Goal: Check status

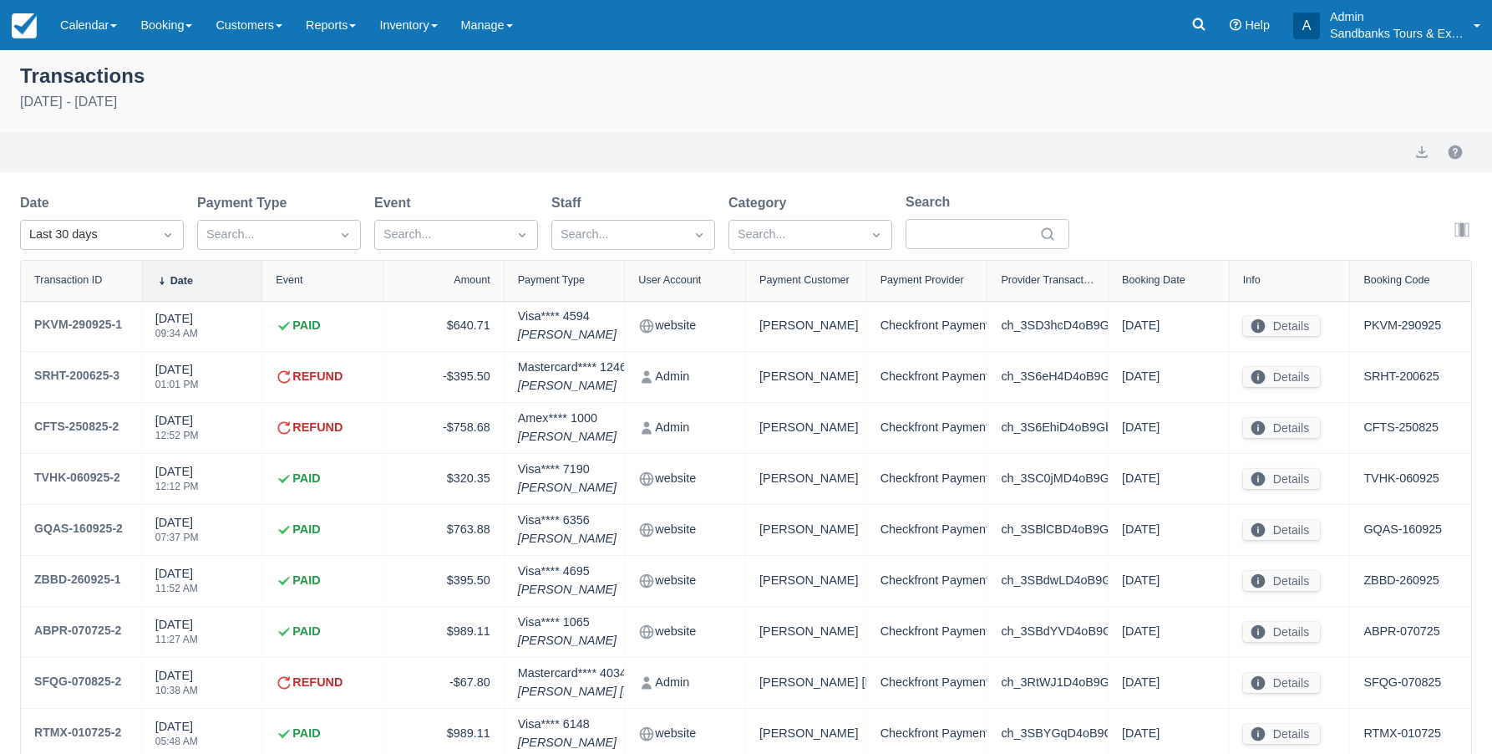
select select "10"
click at [17, 16] on img at bounding box center [24, 25] width 25 height 25
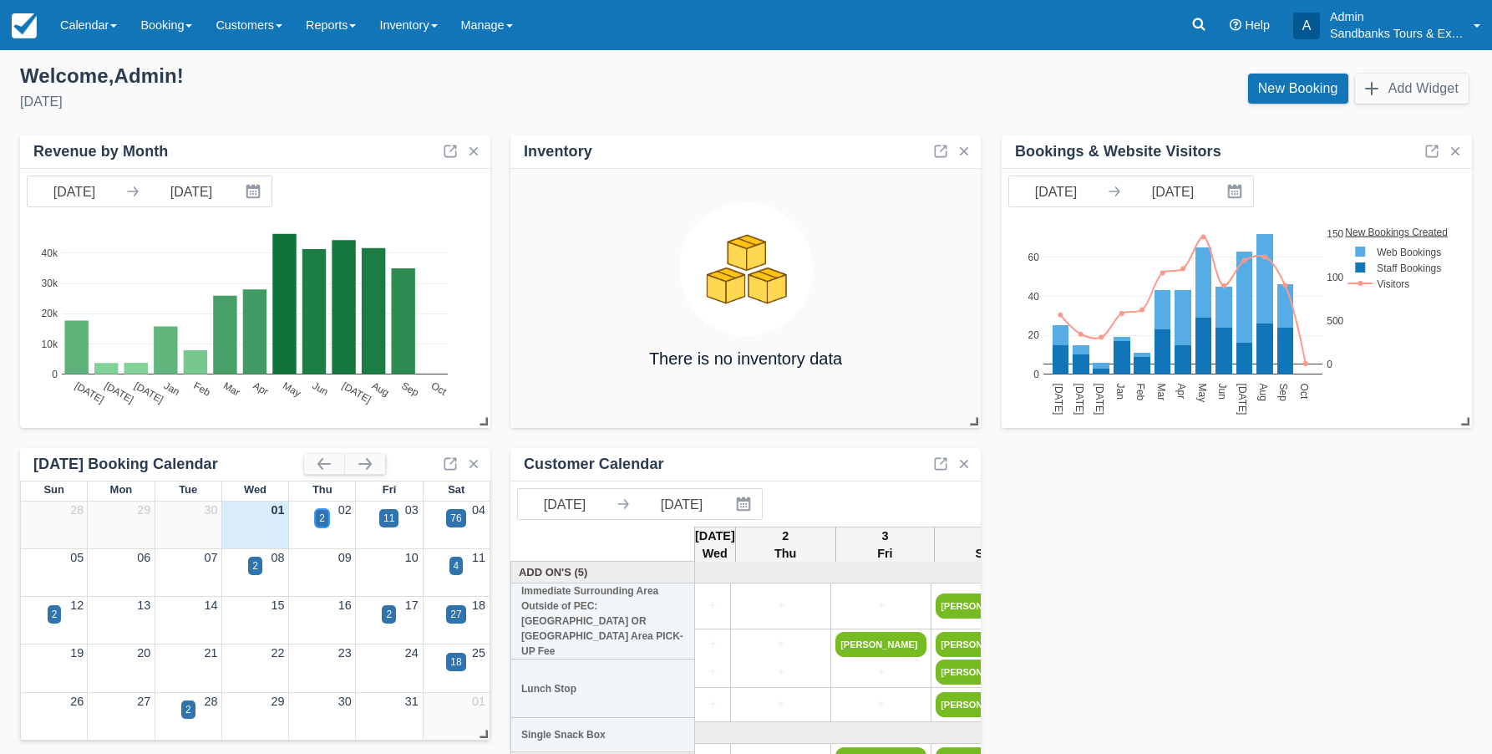
click at [321, 515] on div "2" at bounding box center [322, 517] width 6 height 15
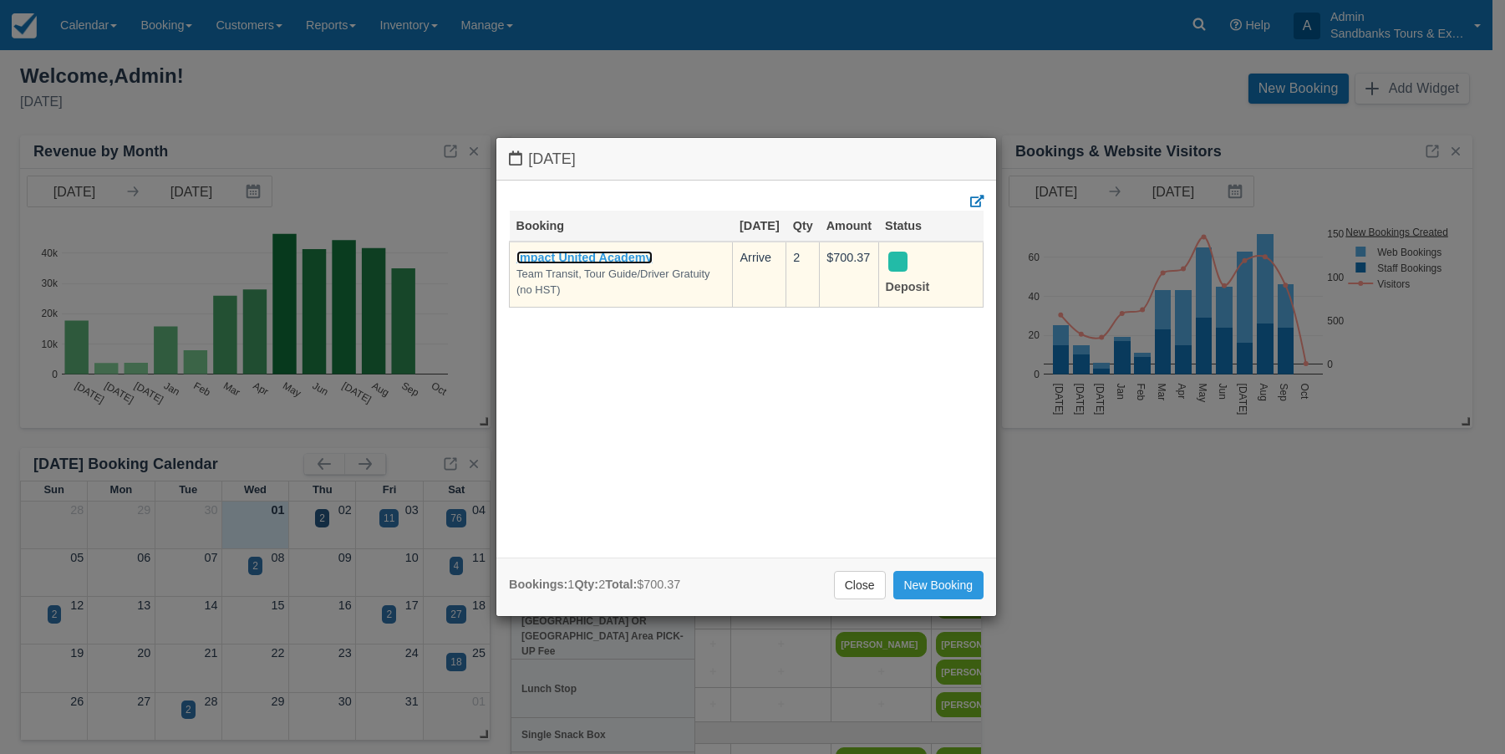
click at [569, 256] on link "Impact United Academy" at bounding box center [584, 257] width 136 height 13
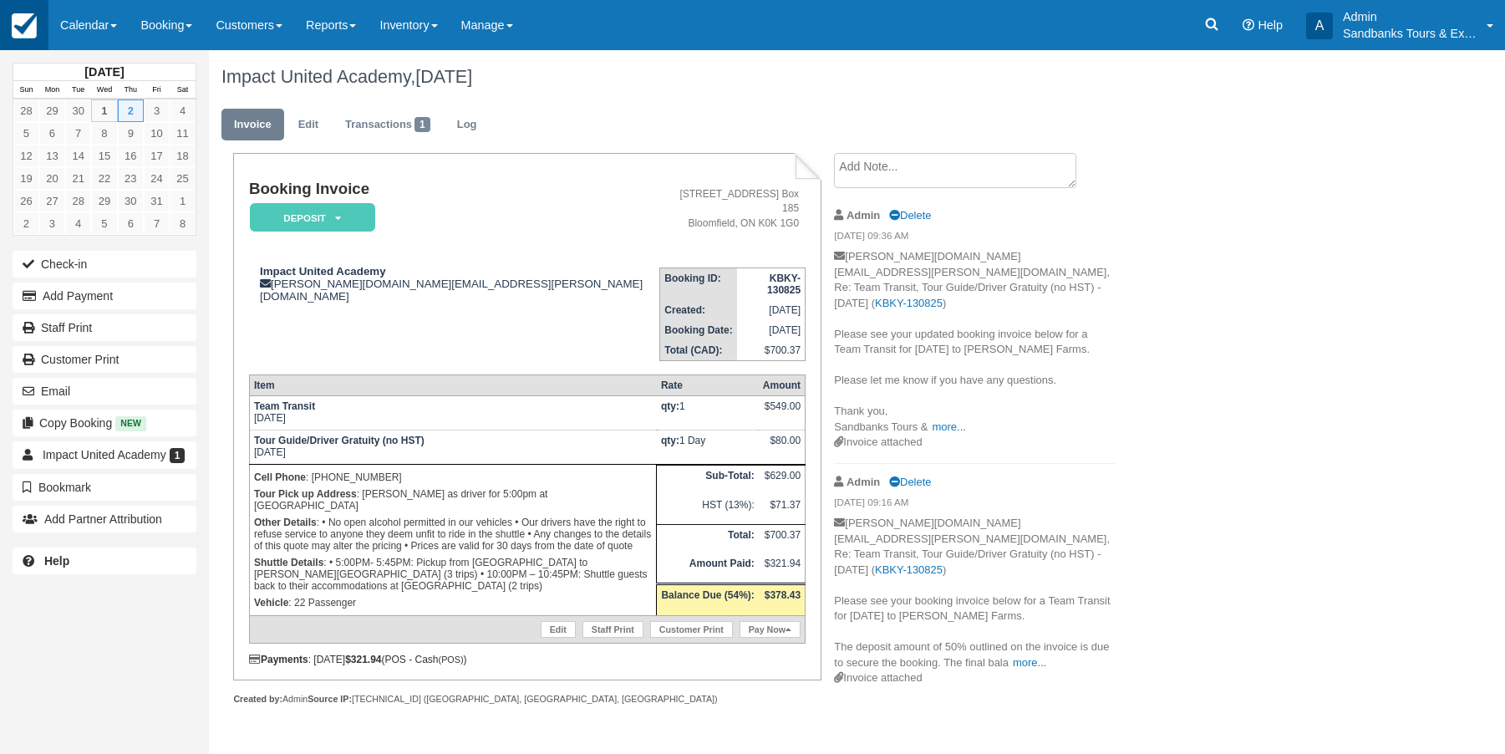
click at [27, 28] on img at bounding box center [24, 25] width 25 height 25
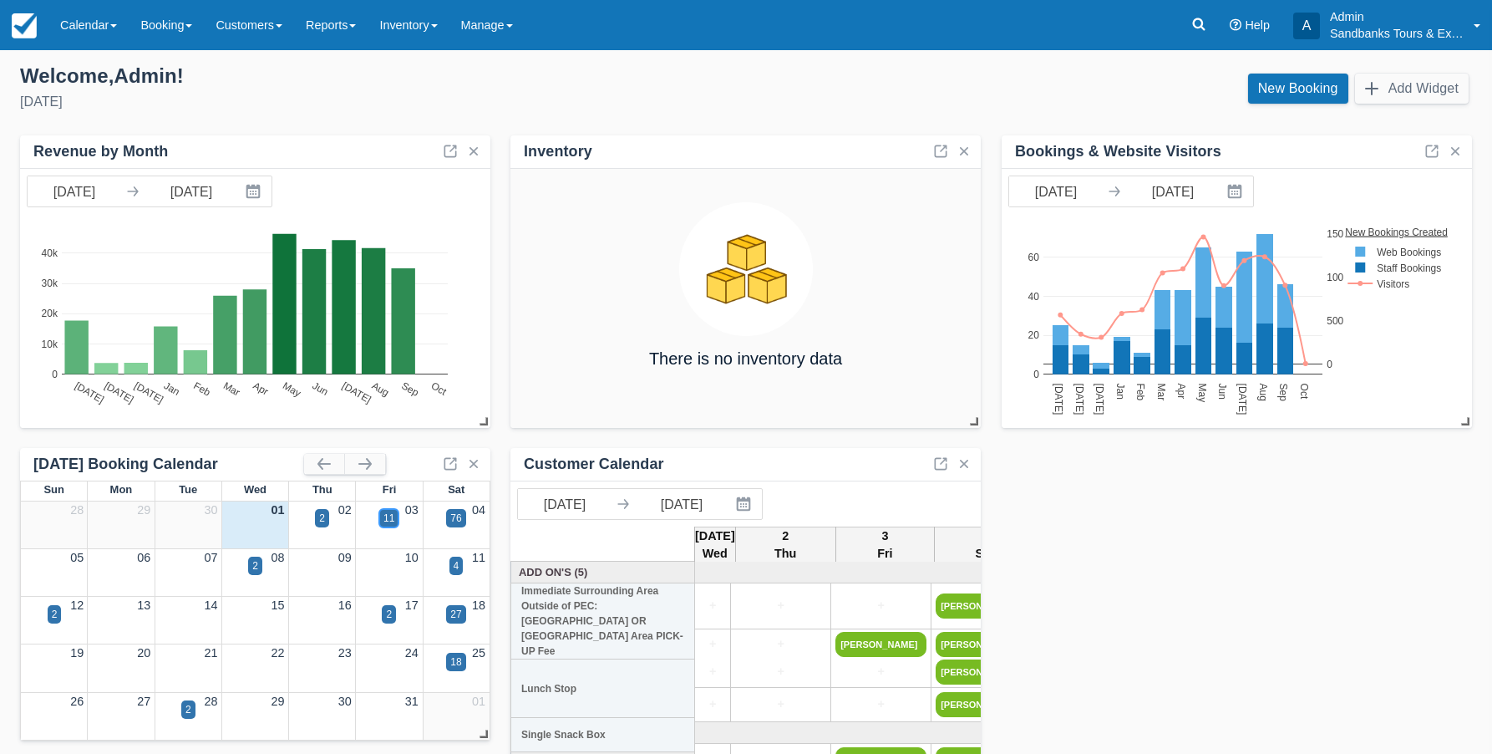
click at [388, 515] on div "11" at bounding box center [388, 517] width 11 height 15
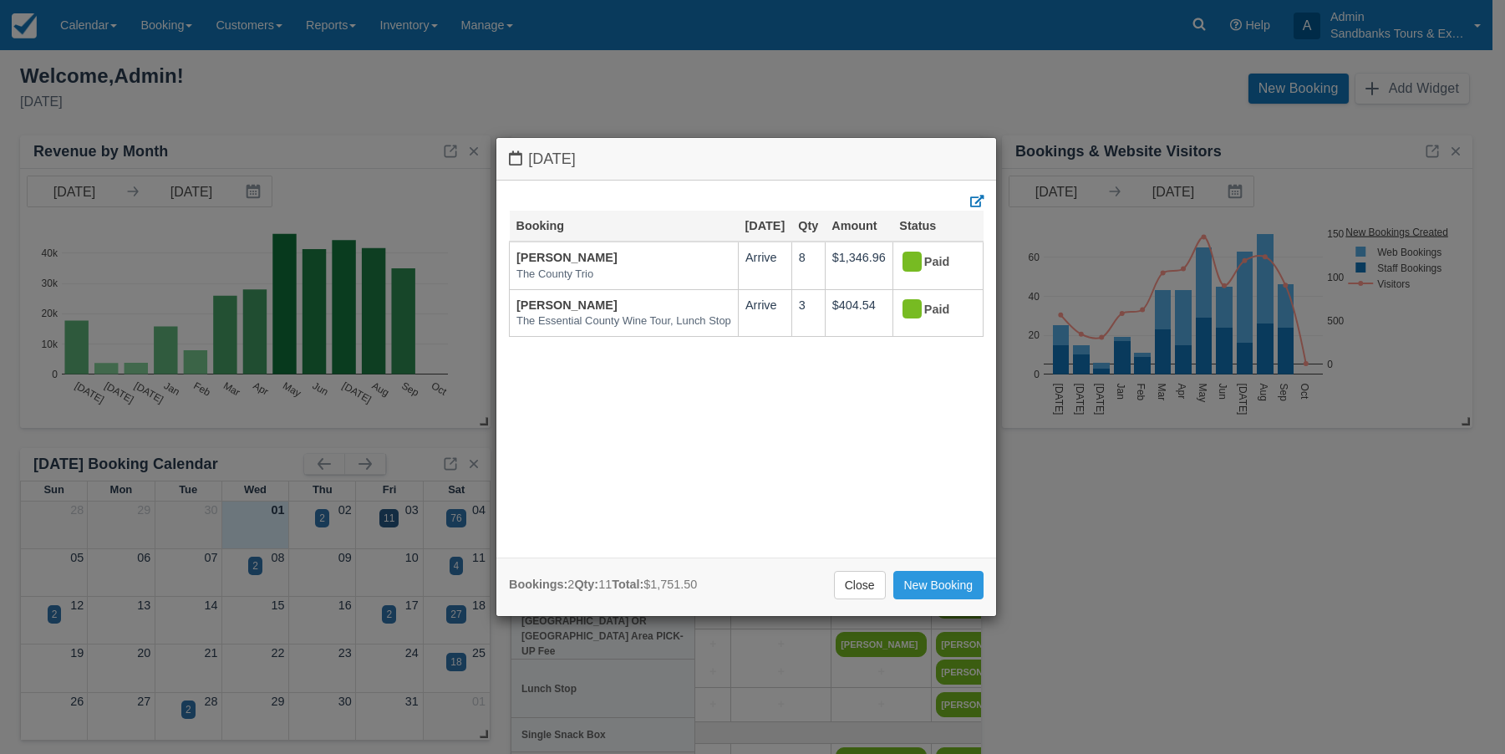
click at [418, 95] on div "Friday October 3 2025 Booking Oct 3 Qty Amount Status Francine The County Trio …" at bounding box center [752, 377] width 1505 height 754
